Goal: Transaction & Acquisition: Book appointment/travel/reservation

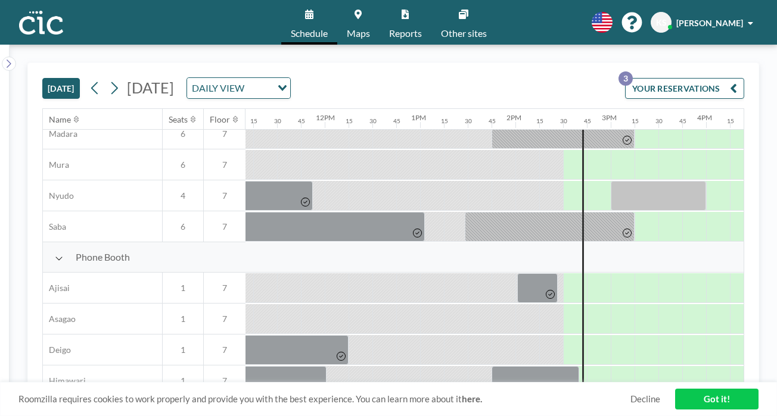
scroll to position [242, 1065]
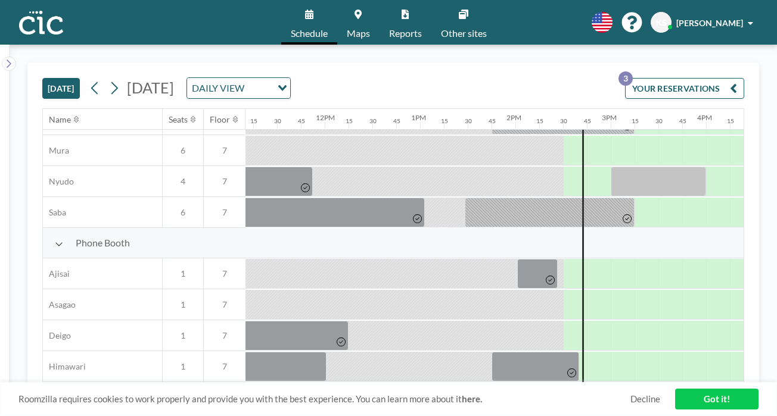
click at [450, 18] on link "Other sites" at bounding box center [463, 22] width 65 height 45
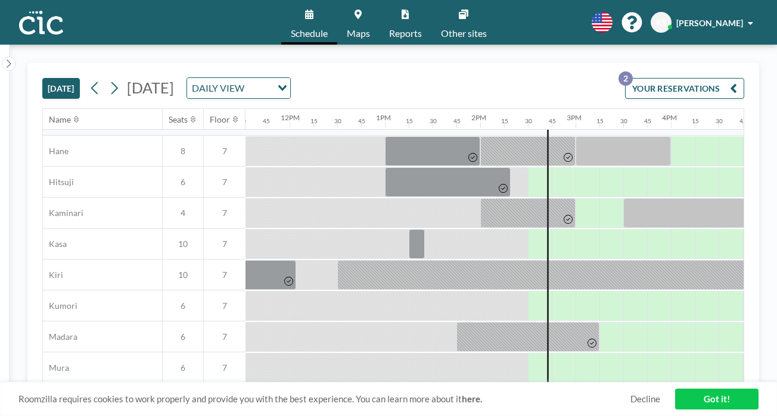
scroll to position [0, 1100]
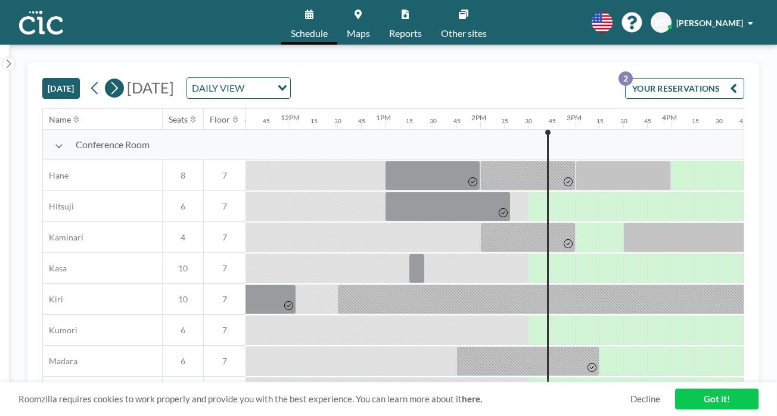
click at [108, 79] on icon at bounding box center [113, 88] width 11 height 18
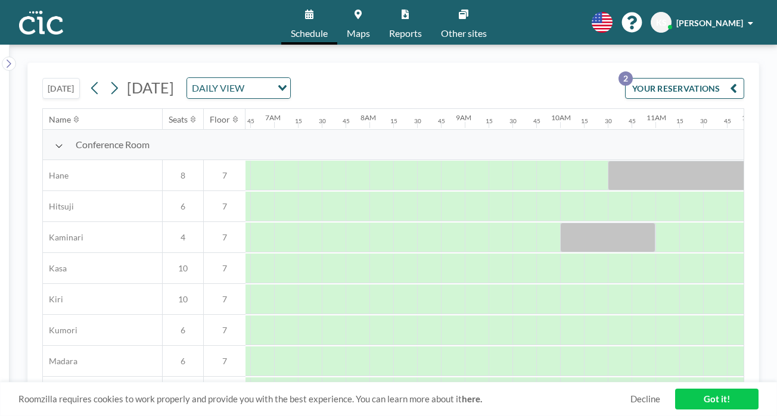
scroll to position [0, 0]
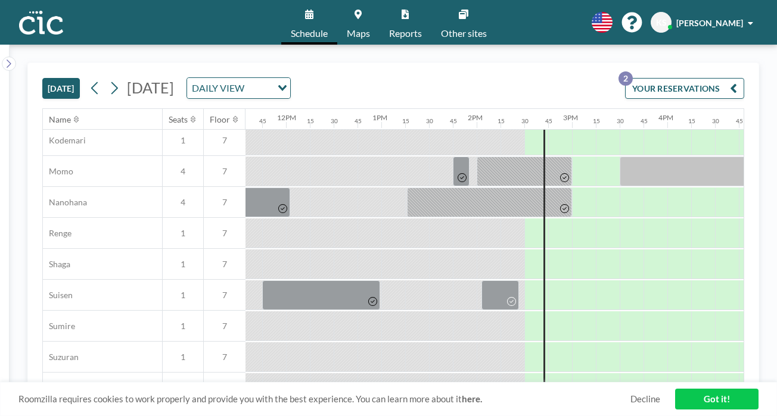
scroll to position [630, 1103]
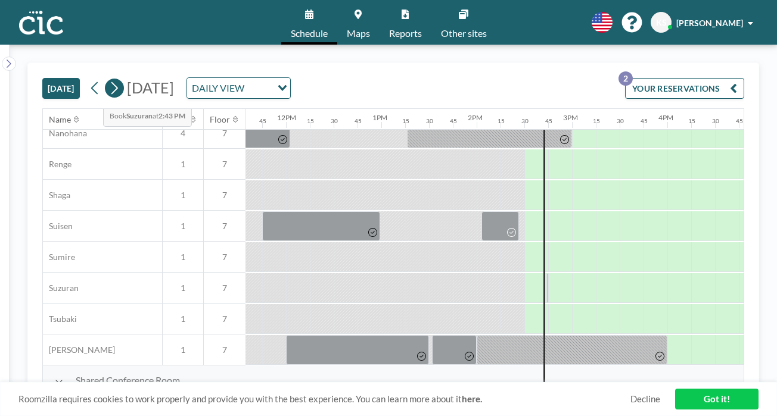
click at [105, 79] on button at bounding box center [114, 88] width 19 height 19
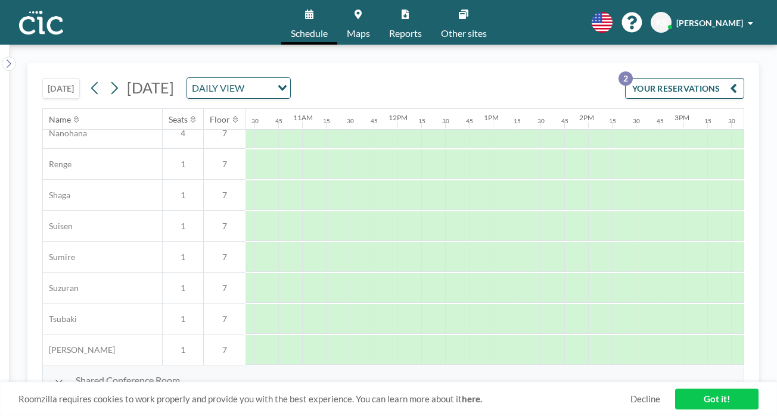
scroll to position [630, 1015]
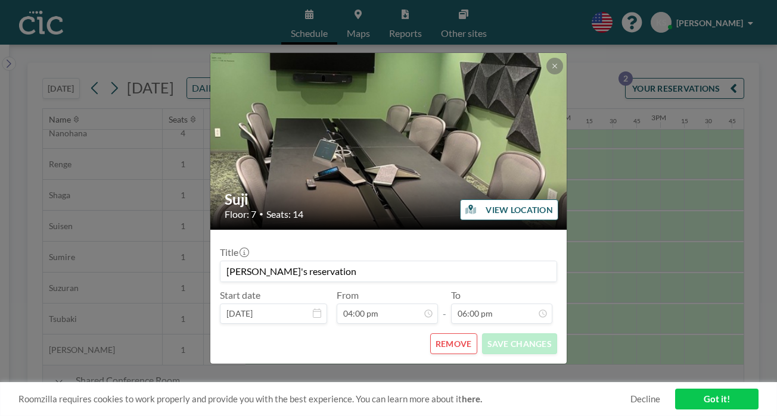
scroll to position [1369, 0]
click at [437, 334] on button "REMOVE" at bounding box center [453, 344] width 47 height 21
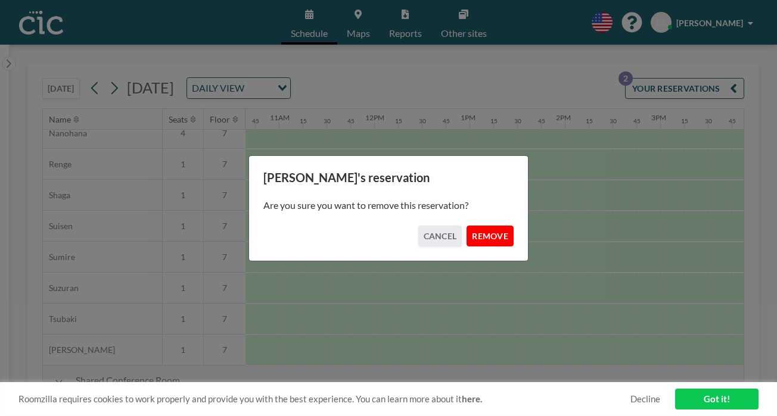
click at [473, 235] on button "REMOVE" at bounding box center [490, 236] width 47 height 21
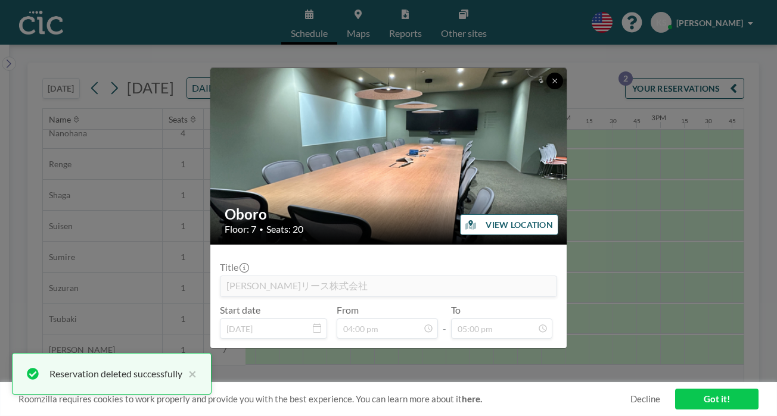
click at [546, 89] on button at bounding box center [554, 81] width 17 height 17
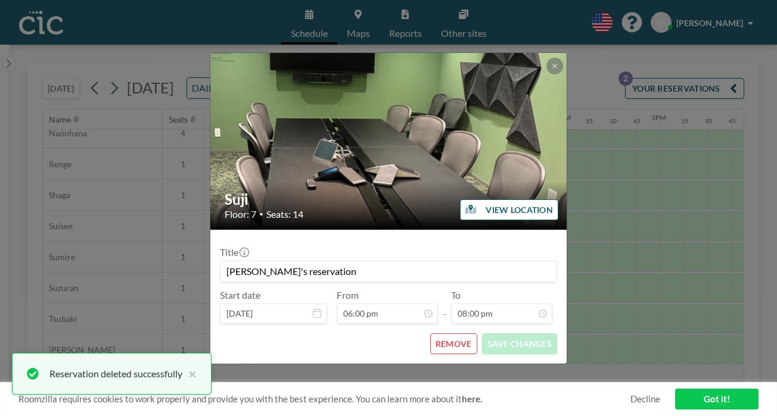
scroll to position [0, 0]
click at [439, 334] on button "REMOVE" at bounding box center [453, 344] width 47 height 21
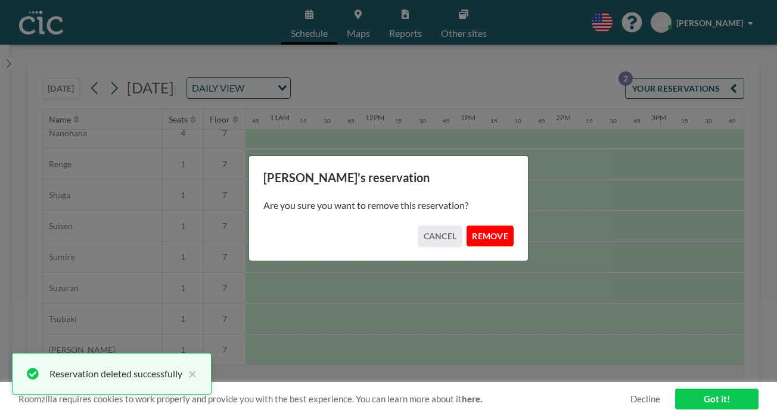
click at [484, 226] on button "REMOVE" at bounding box center [490, 236] width 47 height 21
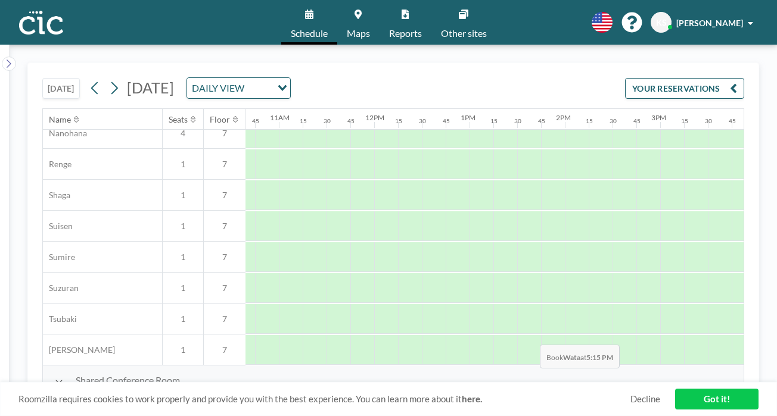
scroll to position [630, 1028]
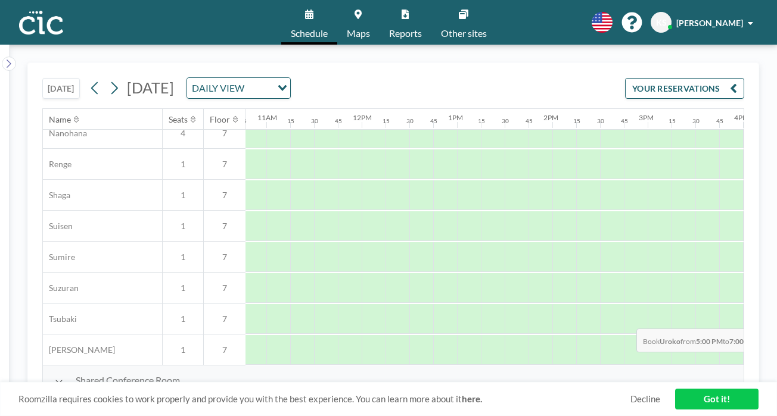
drag, startPoint x: 500, startPoint y: 308, endPoint x: 633, endPoint y: 301, distance: 132.5
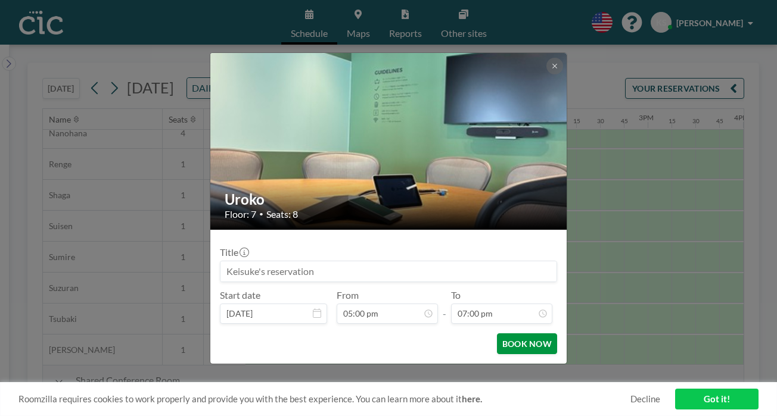
click at [503, 334] on button "BOOK NOW" at bounding box center [527, 344] width 60 height 21
click at [546, 74] on button at bounding box center [554, 66] width 17 height 17
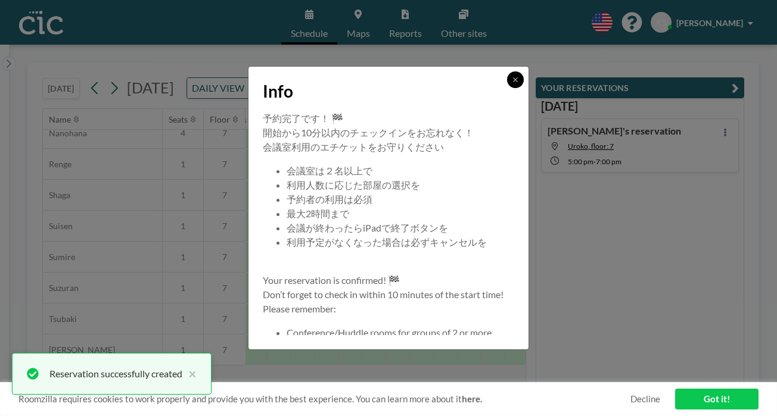
click at [507, 88] on button at bounding box center [515, 79] width 17 height 17
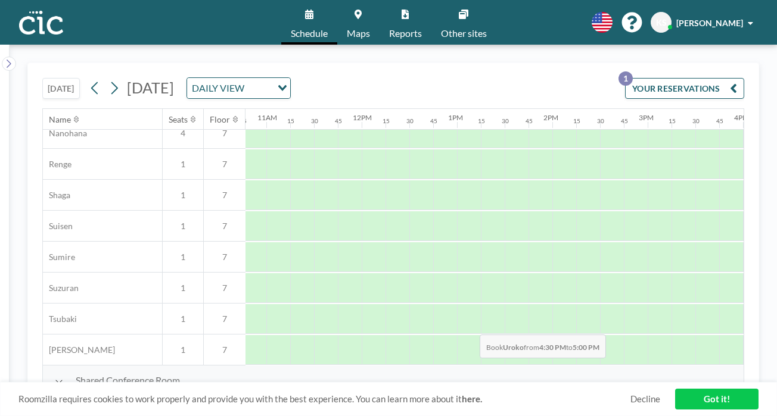
drag, startPoint x: 456, startPoint y: 307, endPoint x: 476, endPoint y: 307, distance: 20.3
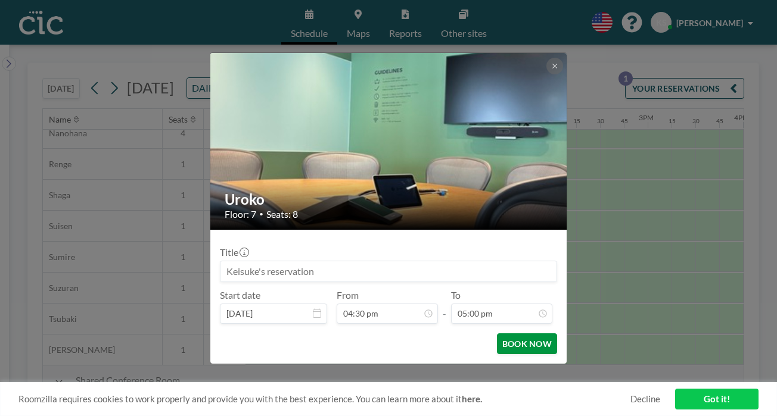
click at [498, 334] on button "BOOK NOW" at bounding box center [527, 344] width 60 height 21
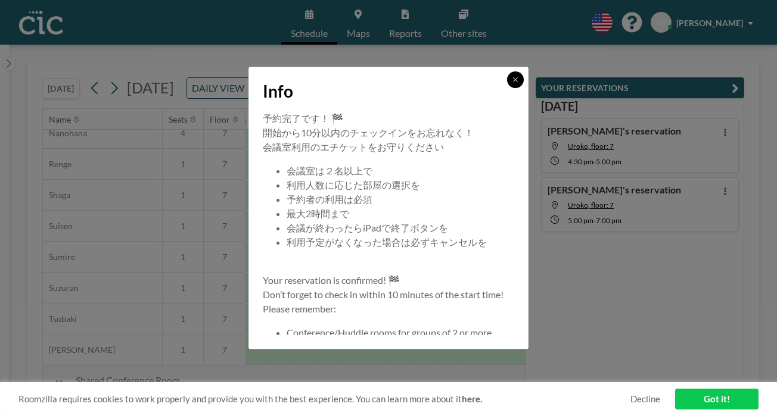
click at [507, 88] on button at bounding box center [515, 79] width 17 height 17
